Goal: Information Seeking & Learning: Learn about a topic

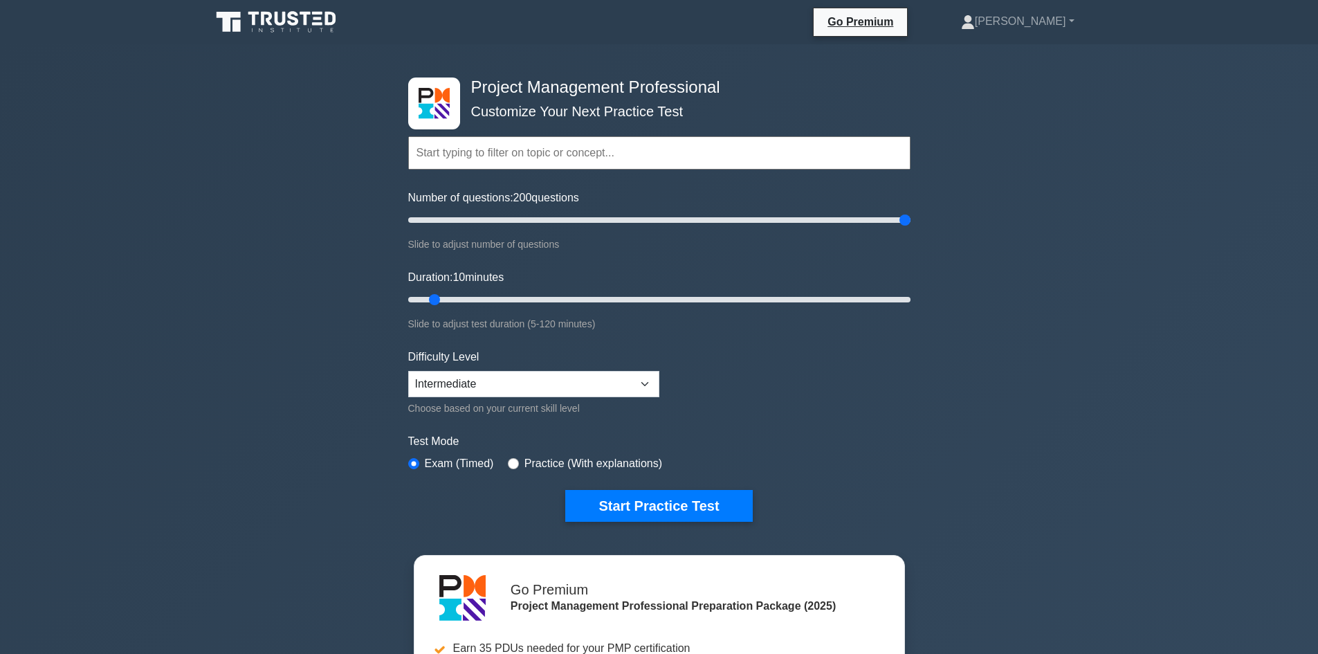
drag, startPoint x: 426, startPoint y: 215, endPoint x: 977, endPoint y: 220, distance: 551.6
type input "200"
click at [911, 220] on input "Number of questions: 200 questions" at bounding box center [659, 220] width 502 height 17
drag, startPoint x: 432, startPoint y: 295, endPoint x: 1090, endPoint y: 303, distance: 658.1
type input "120"
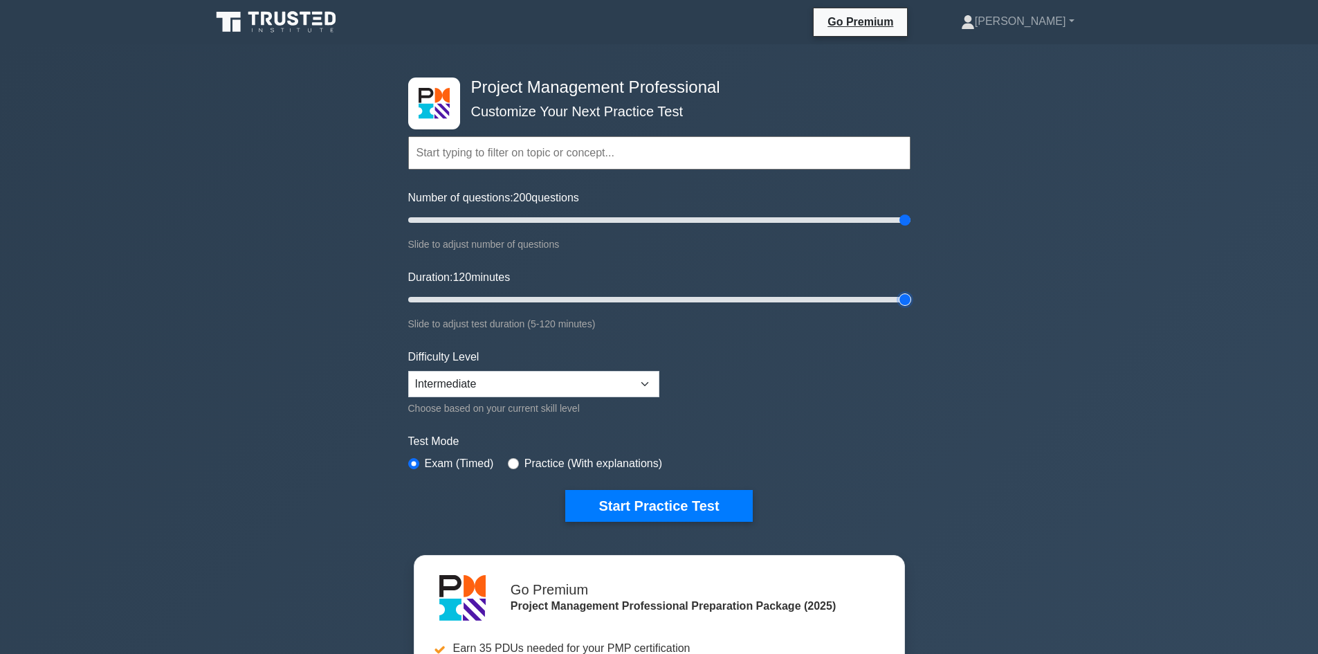
click at [911, 303] on input "Duration: 120 minutes" at bounding box center [659, 299] width 502 height 17
click at [655, 379] on select "Beginner Intermediate Expert" at bounding box center [533, 384] width 251 height 26
select select "expert"
click at [408, 371] on select "Beginner Intermediate Expert" at bounding box center [533, 384] width 251 height 26
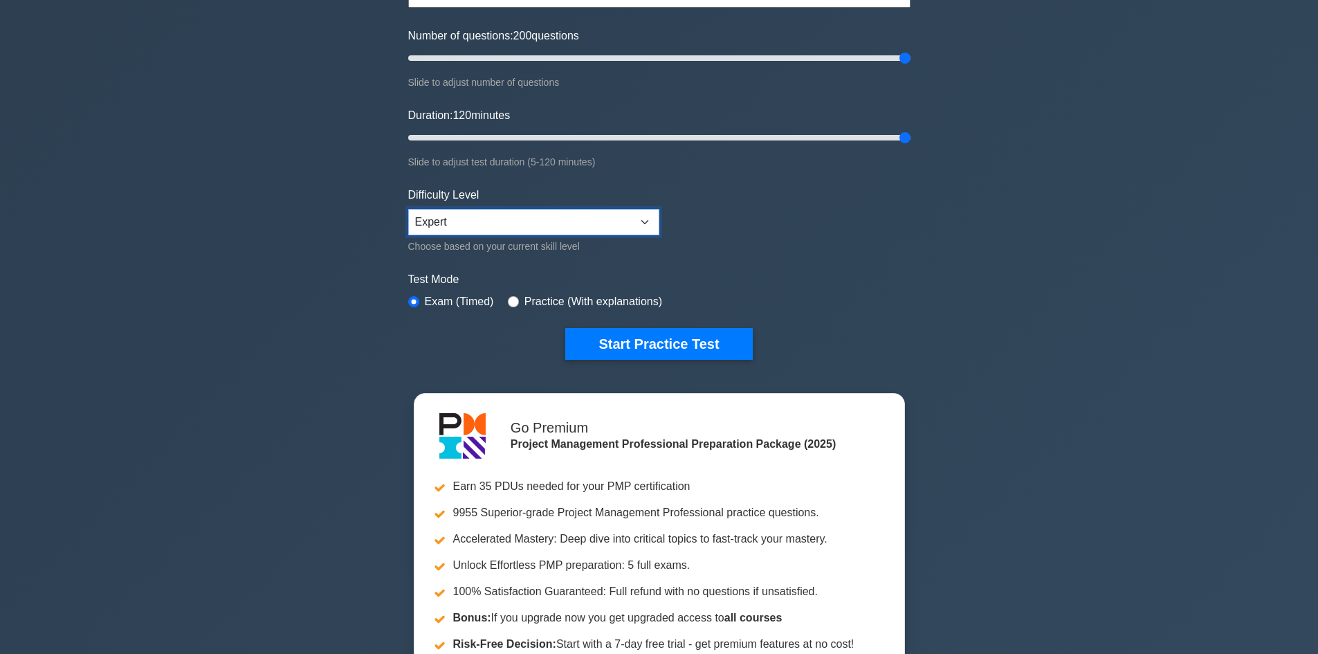
scroll to position [208, 0]
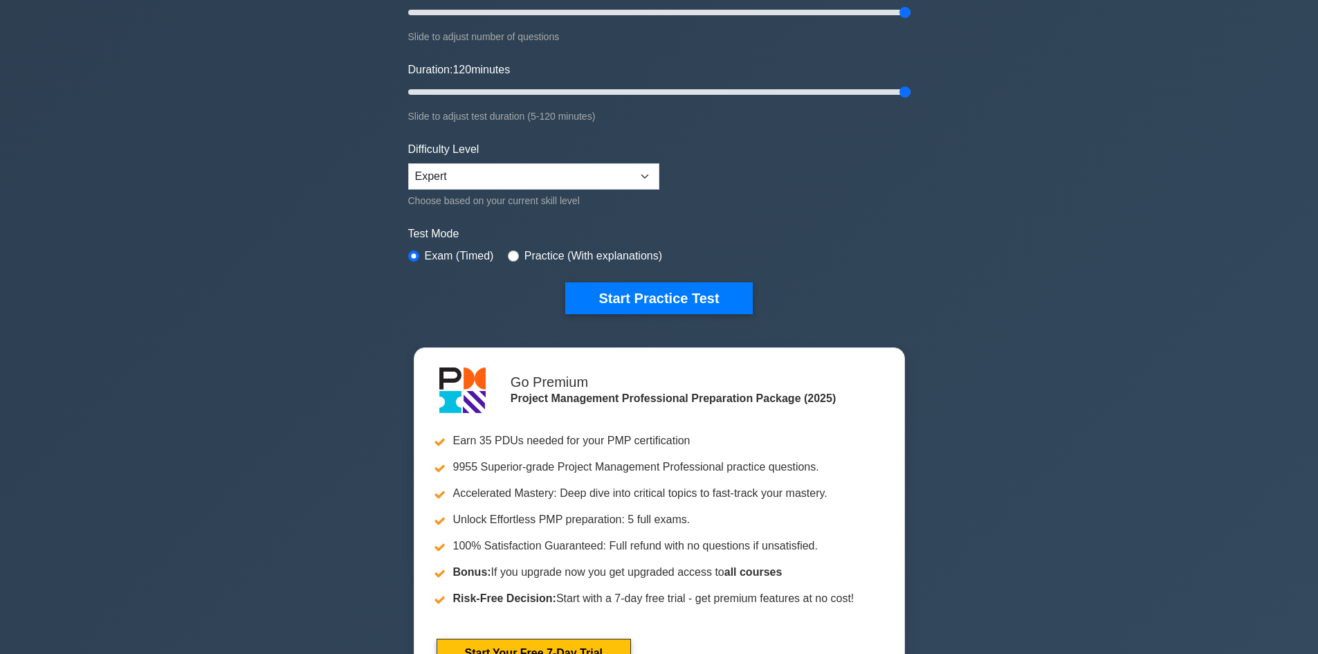
click at [519, 259] on div "Practice (With explanations)" at bounding box center [585, 256] width 154 height 17
click at [516, 257] on div "Practice (With explanations)" at bounding box center [585, 256] width 154 height 17
click at [513, 253] on input "radio" at bounding box center [513, 256] width 11 height 11
radio input "true"
click at [716, 295] on button "Start Practice Test" at bounding box center [658, 298] width 187 height 32
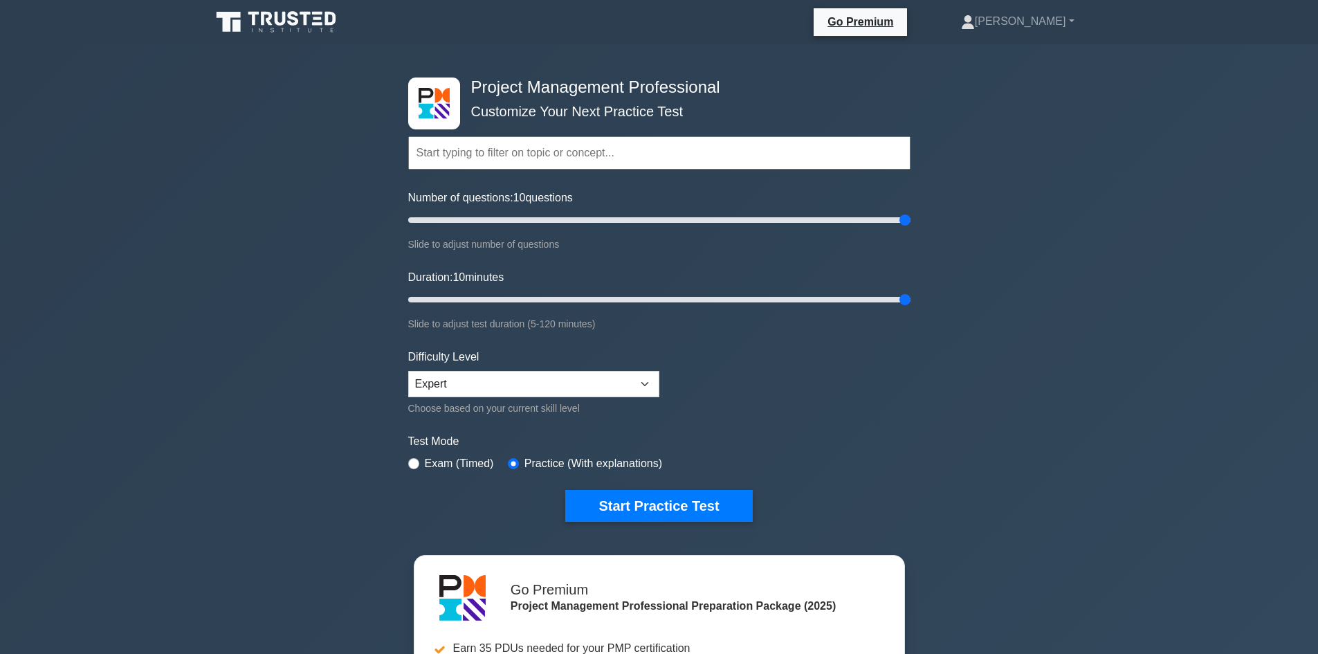
click at [1179, 435] on div "Project Management Professional Customize Your Next Practice Test Topics Scope …" at bounding box center [659, 479] width 1318 height 871
type input "200"
drag, startPoint x: 906, startPoint y: 217, endPoint x: 1125, endPoint y: 217, distance: 218.7
click at [911, 217] on input "Number of questions: 200 questions" at bounding box center [659, 220] width 502 height 17
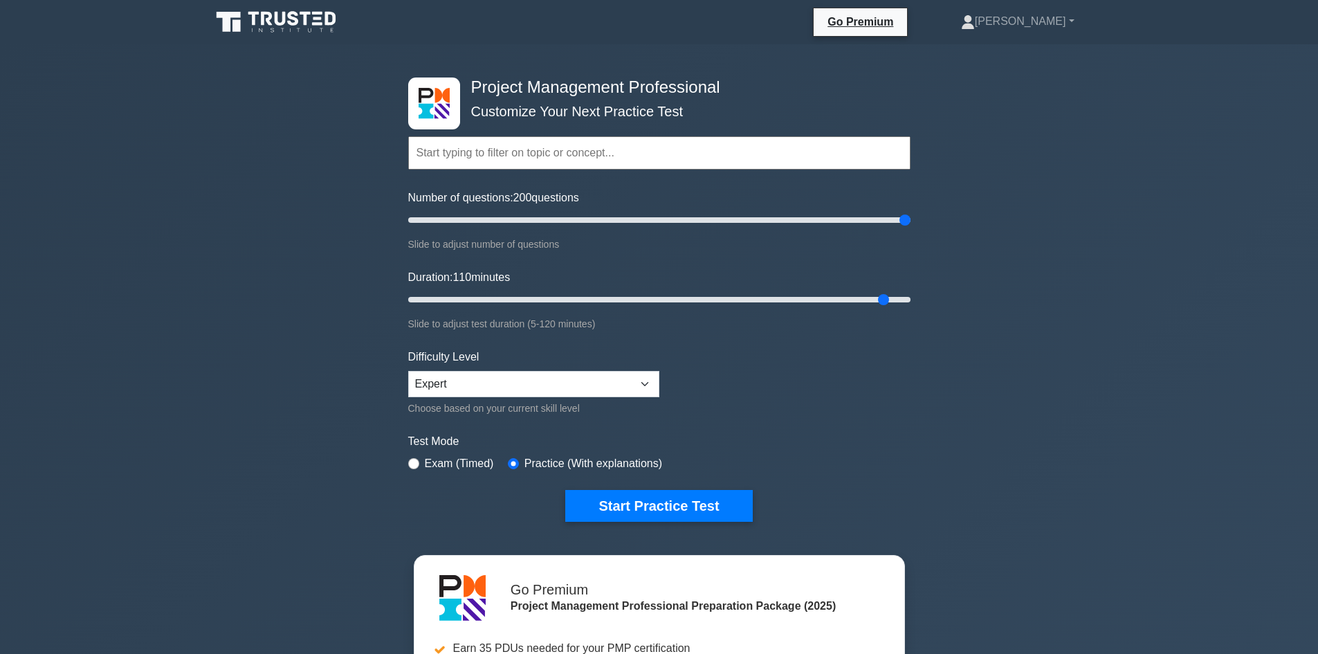
type input "120"
drag, startPoint x: 901, startPoint y: 299, endPoint x: 945, endPoint y: 291, distance: 44.4
click at [911, 291] on input "Duration: 120 minutes" at bounding box center [659, 299] width 502 height 17
click at [643, 379] on select "Beginner Intermediate Expert" at bounding box center [533, 384] width 251 height 26
click at [408, 371] on select "Beginner Intermediate Expert" at bounding box center [533, 384] width 251 height 26
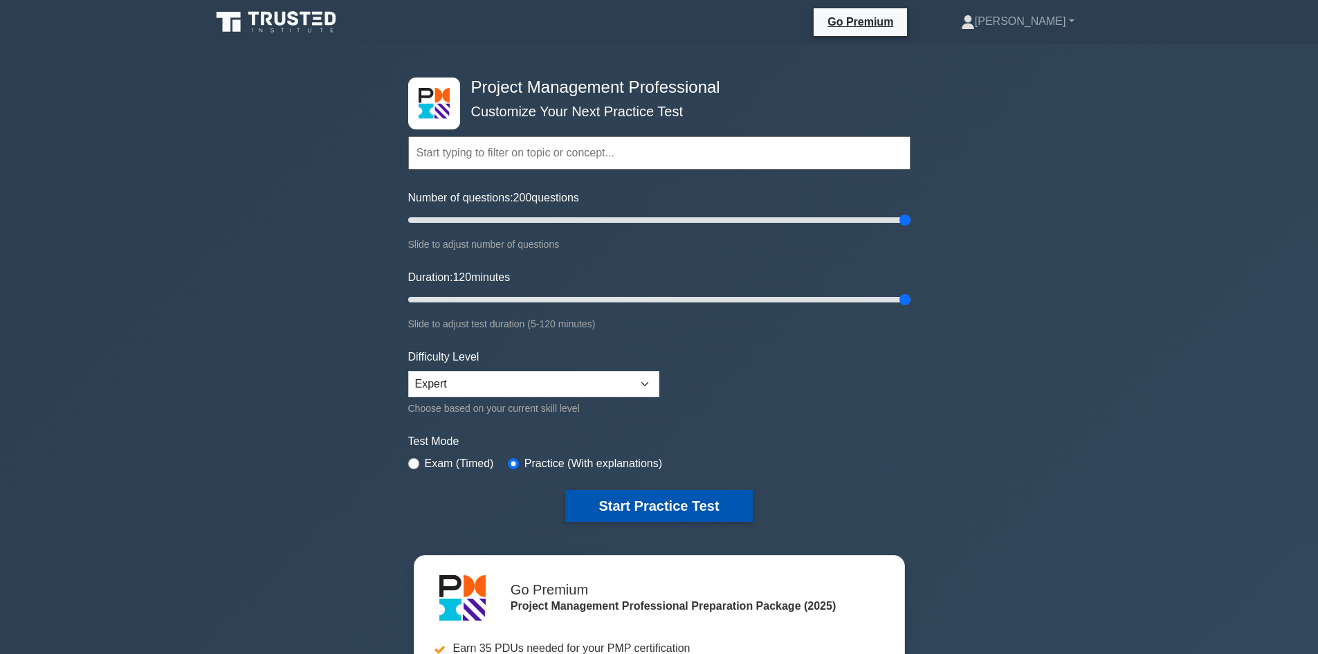
click at [659, 507] on button "Start Practice Test" at bounding box center [658, 506] width 187 height 32
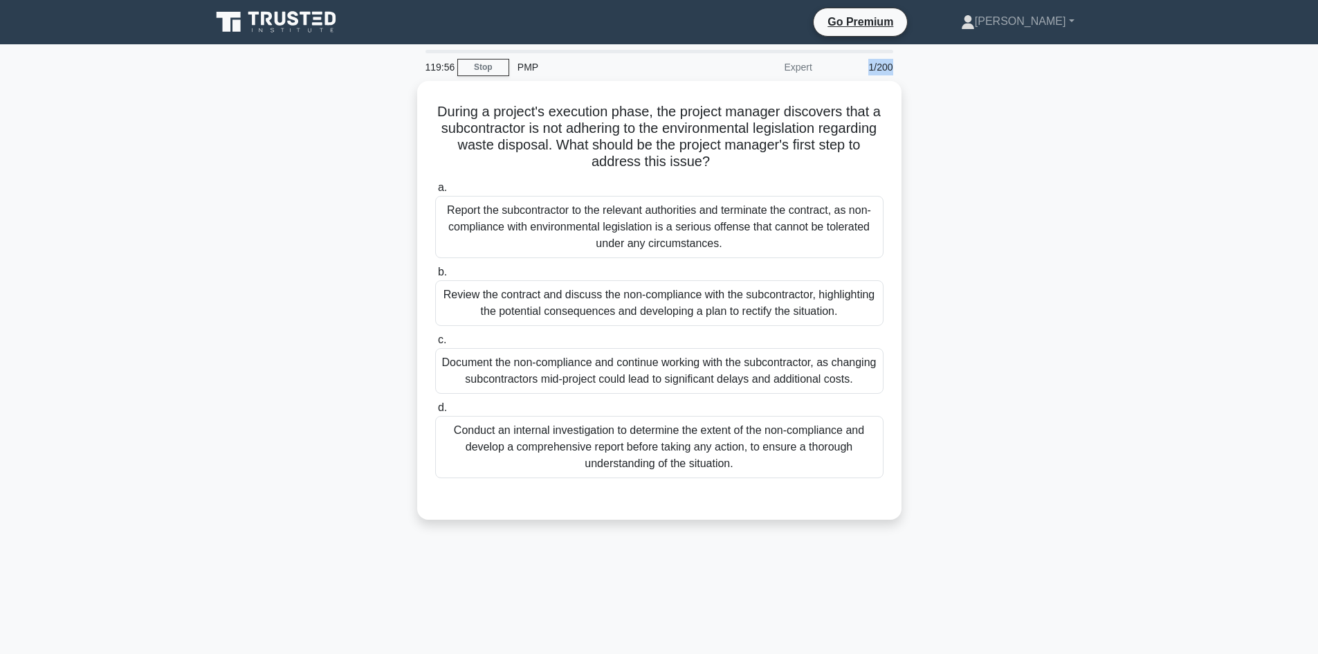
drag, startPoint x: 899, startPoint y: 68, endPoint x: 864, endPoint y: 68, distance: 35.3
click at [864, 68] on div "1/200" at bounding box center [861, 67] width 81 height 28
drag, startPoint x: 592, startPoint y: 229, endPoint x: 824, endPoint y: 347, distance: 260.3
click at [592, 229] on div "Report the subcontractor to the relevant authorities and terminate the contract…" at bounding box center [659, 223] width 448 height 62
click at [435, 189] on input "a. Report the subcontractor to the relevant authorities and terminate the contr…" at bounding box center [435, 184] width 0 height 9
